Goal: Navigation & Orientation: Find specific page/section

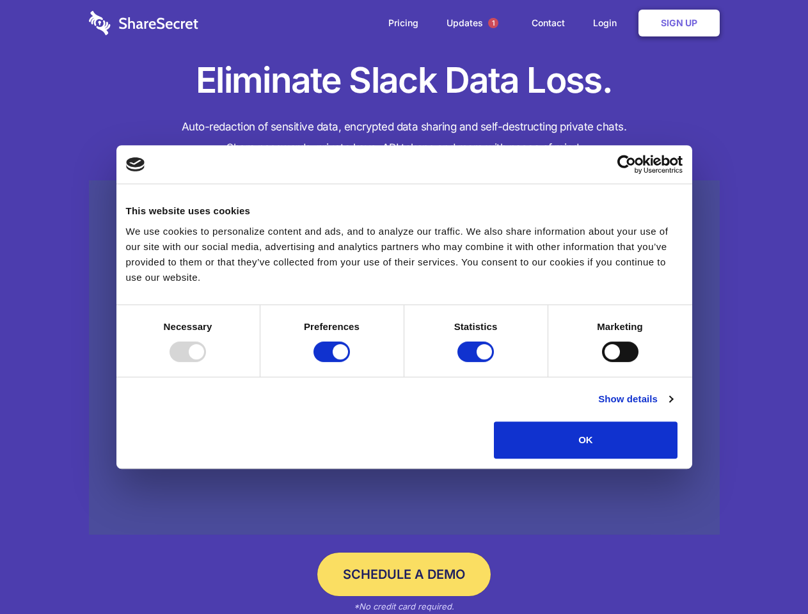
click at [206, 362] on div at bounding box center [188, 352] width 36 height 20
click at [350, 362] on input "Preferences" at bounding box center [332, 352] width 36 height 20
checkbox input "false"
click at [477, 362] on input "Statistics" at bounding box center [475, 352] width 36 height 20
checkbox input "false"
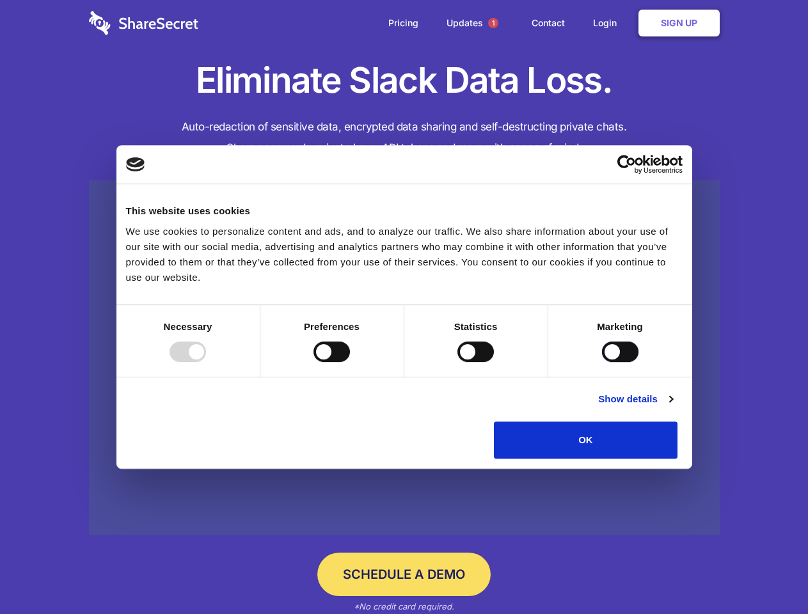
click at [602, 362] on input "Marketing" at bounding box center [620, 352] width 36 height 20
checkbox input "true"
click at [672, 407] on link "Show details" at bounding box center [635, 399] width 74 height 15
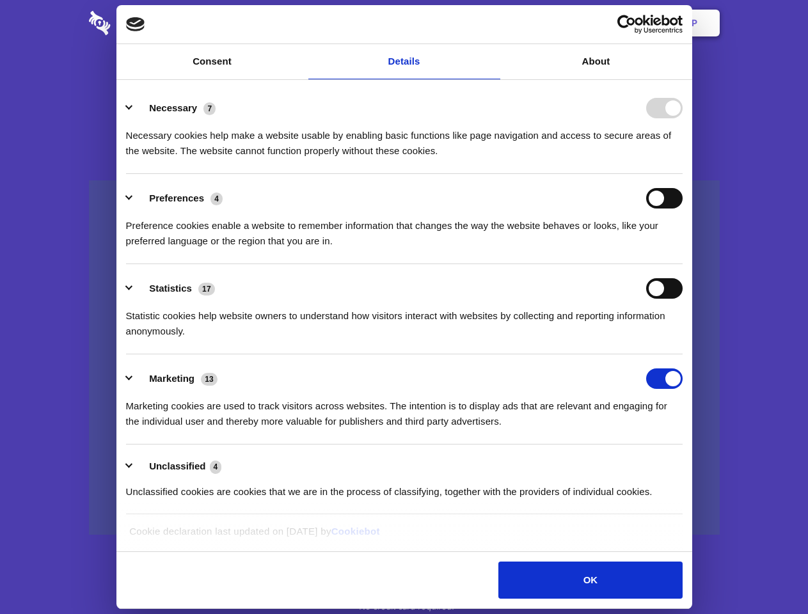
click at [683, 174] on li "Necessary 7 Necessary cookies help make a website usable by enabling basic func…" at bounding box center [404, 129] width 557 height 90
click at [493, 23] on span "1" at bounding box center [493, 23] width 10 height 10
